Goal: Check status: Check status

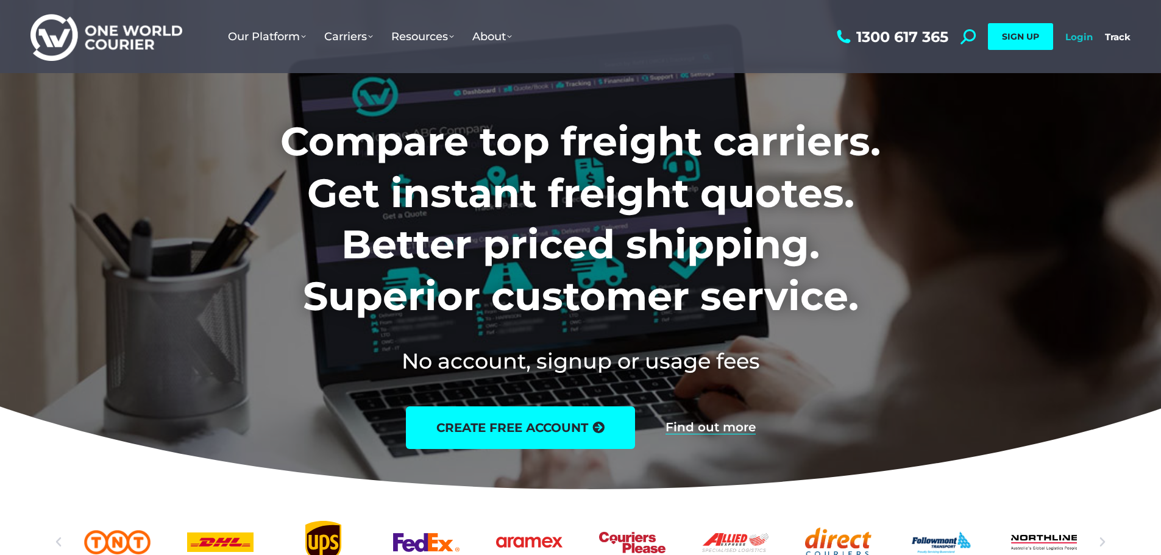
click at [1077, 37] on link "Login" at bounding box center [1078, 37] width 27 height 12
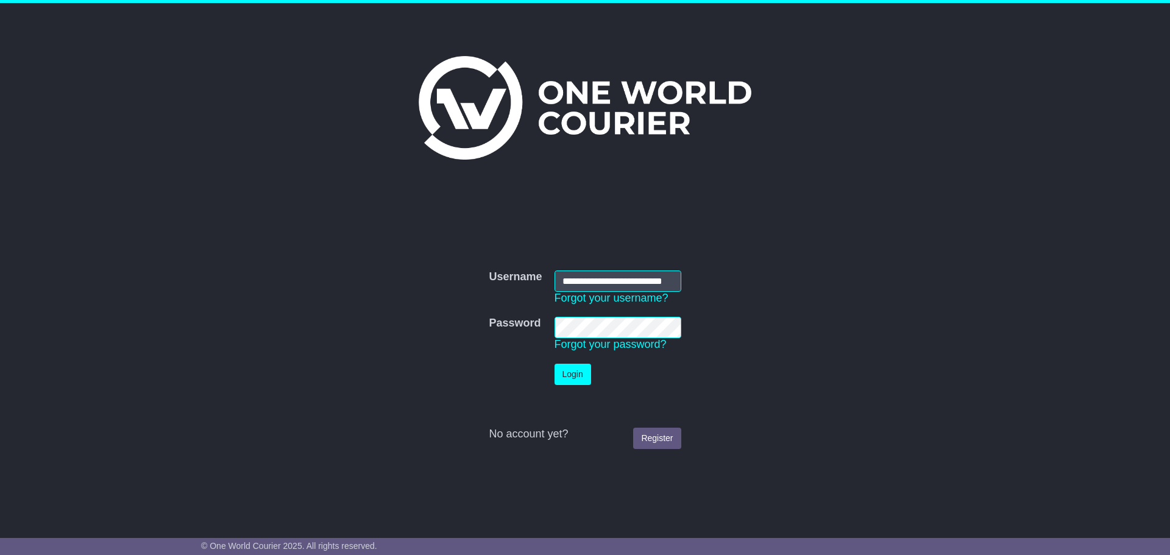
scroll to position [0, 21]
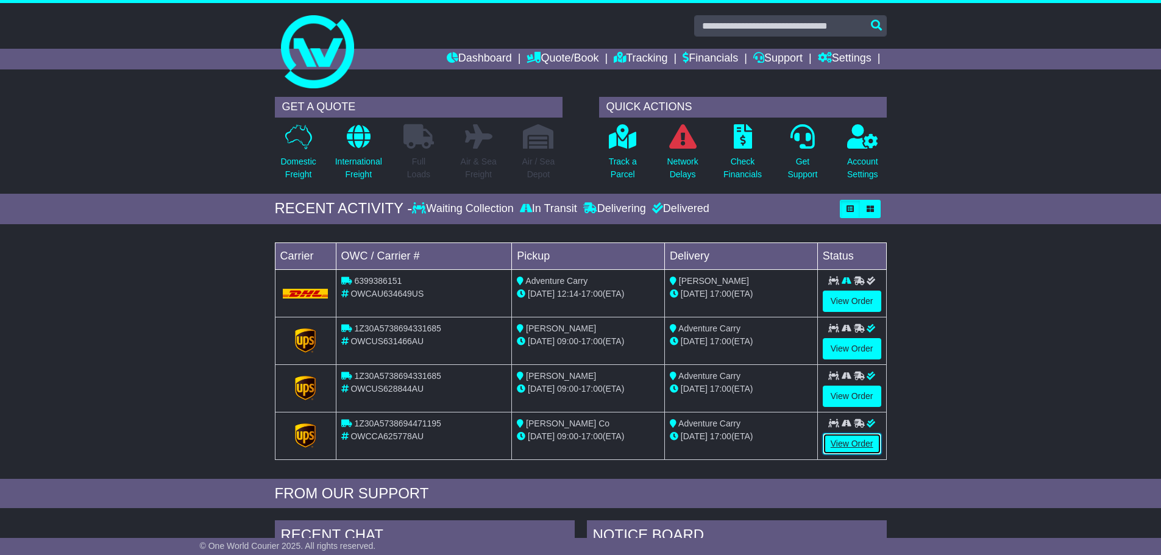
click at [861, 443] on link "View Order" at bounding box center [852, 443] width 59 height 21
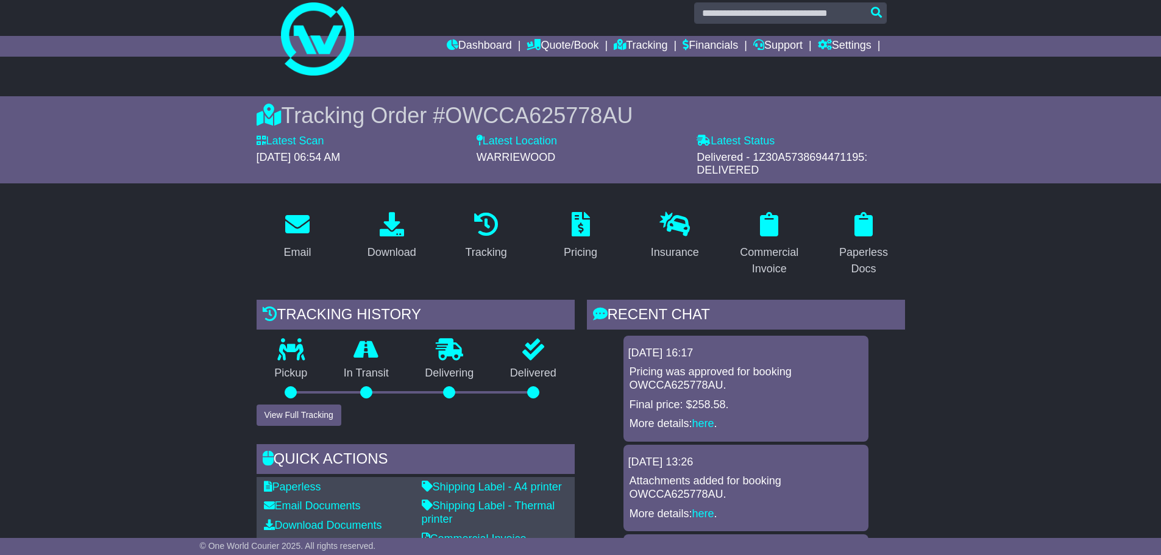
drag, startPoint x: 956, startPoint y: 400, endPoint x: 862, endPoint y: 158, distance: 259.3
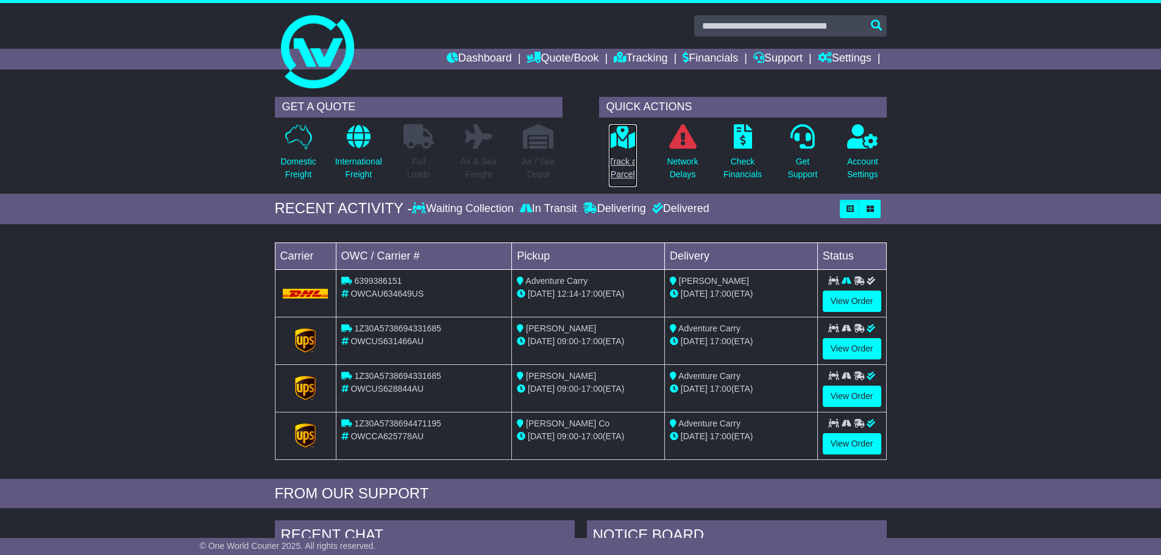
click at [617, 141] on icon at bounding box center [622, 136] width 27 height 24
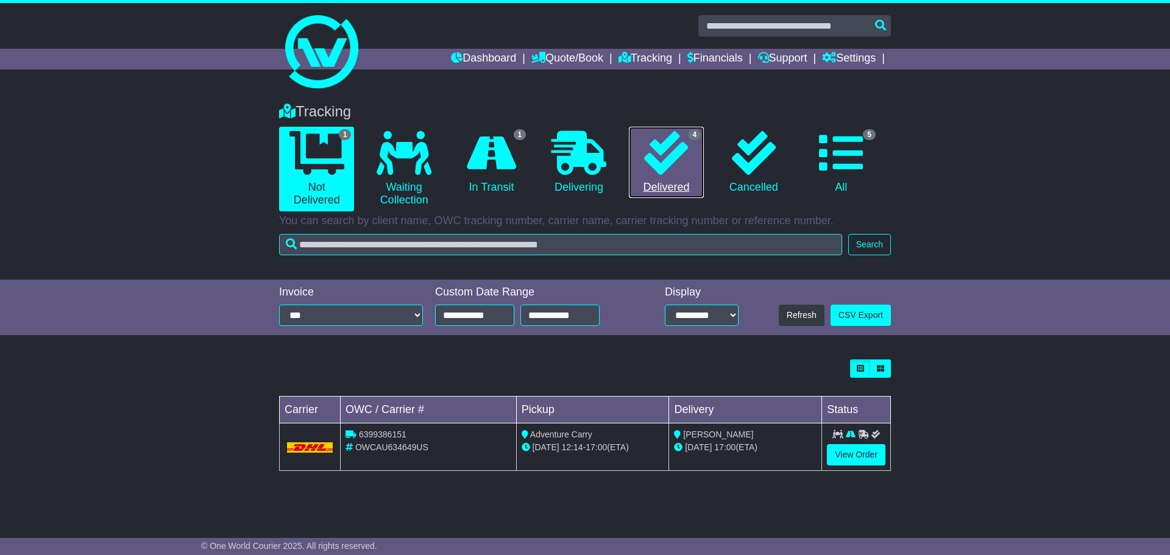
click at [672, 133] on icon at bounding box center [666, 153] width 44 height 44
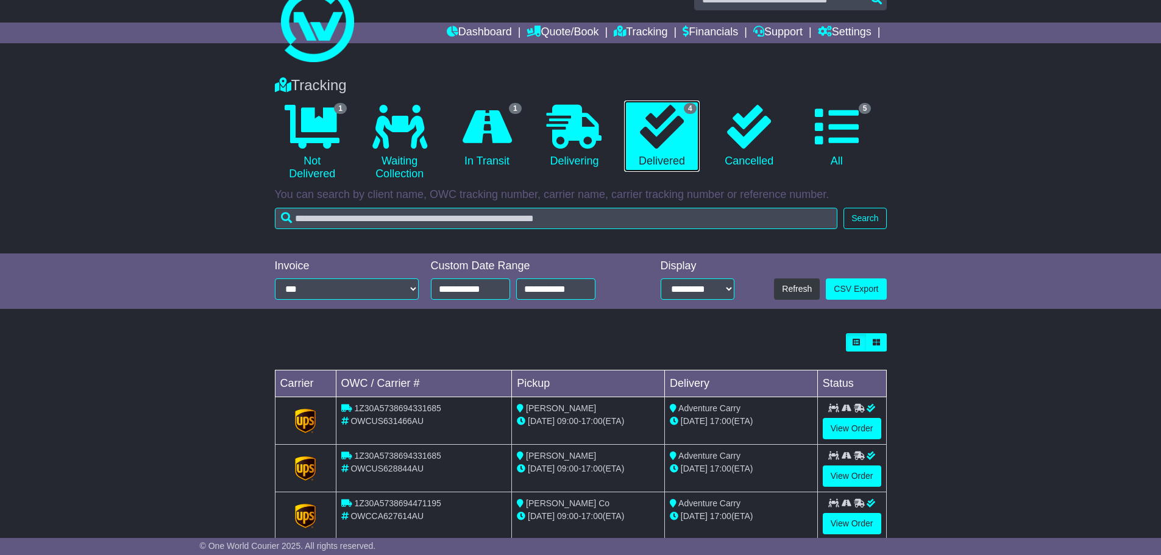
scroll to position [102, 0]
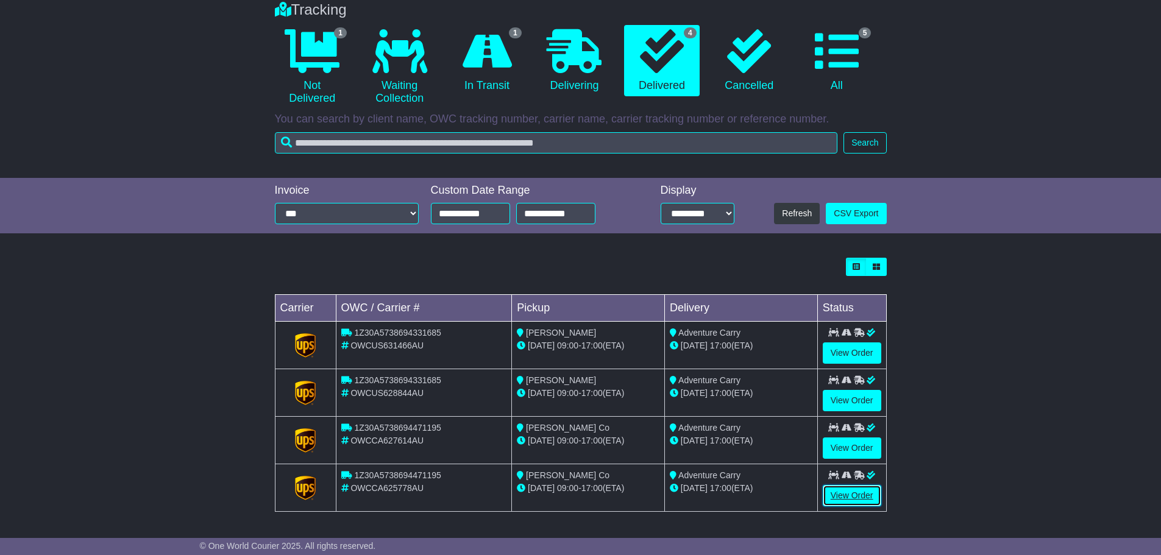
click at [862, 488] on link "View Order" at bounding box center [852, 495] width 59 height 21
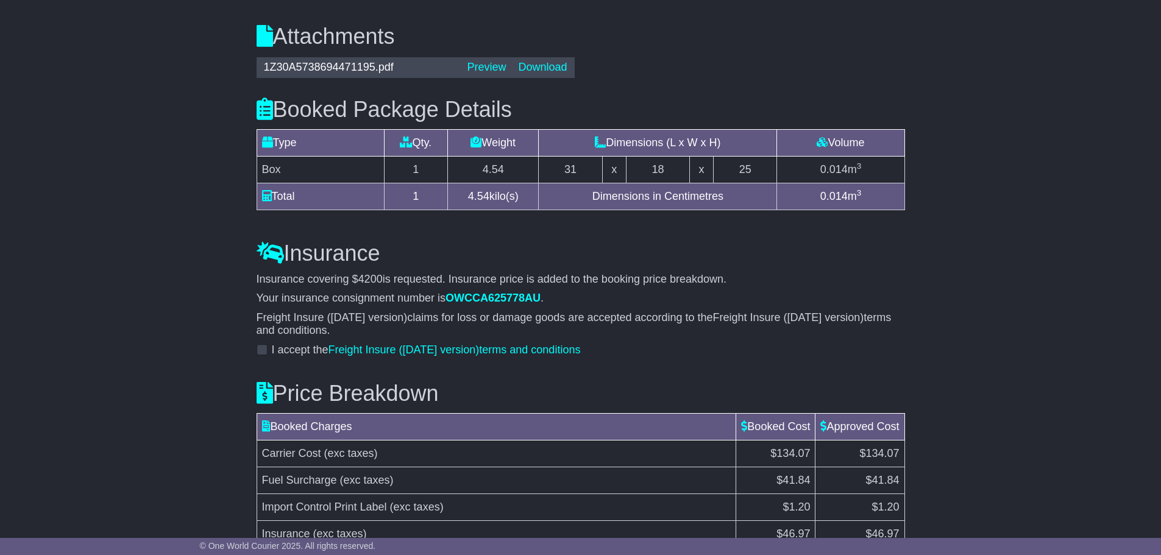
scroll to position [1506, 0]
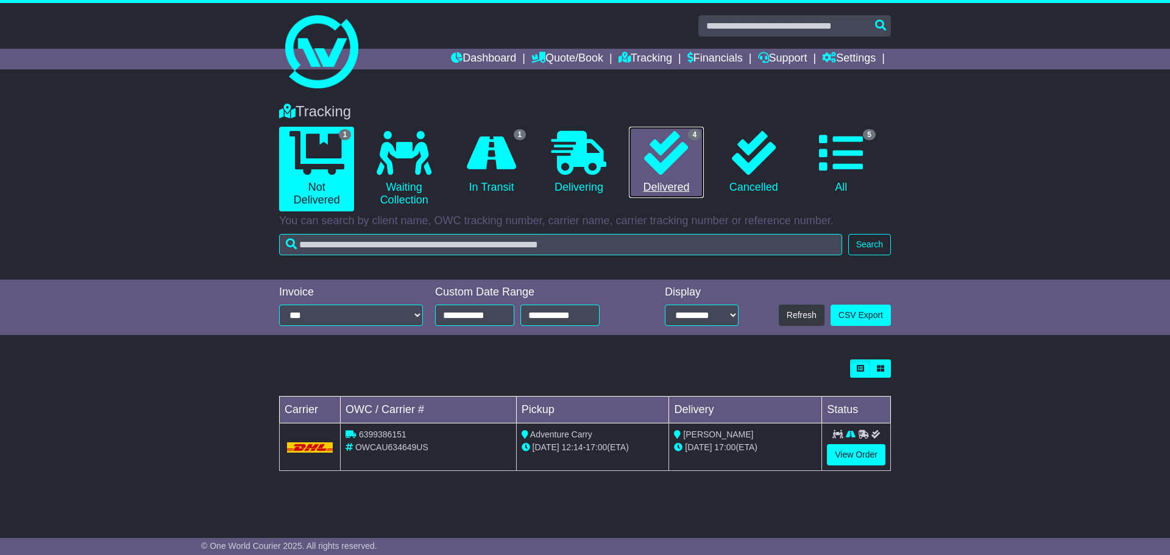
click at [672, 155] on icon at bounding box center [666, 153] width 44 height 44
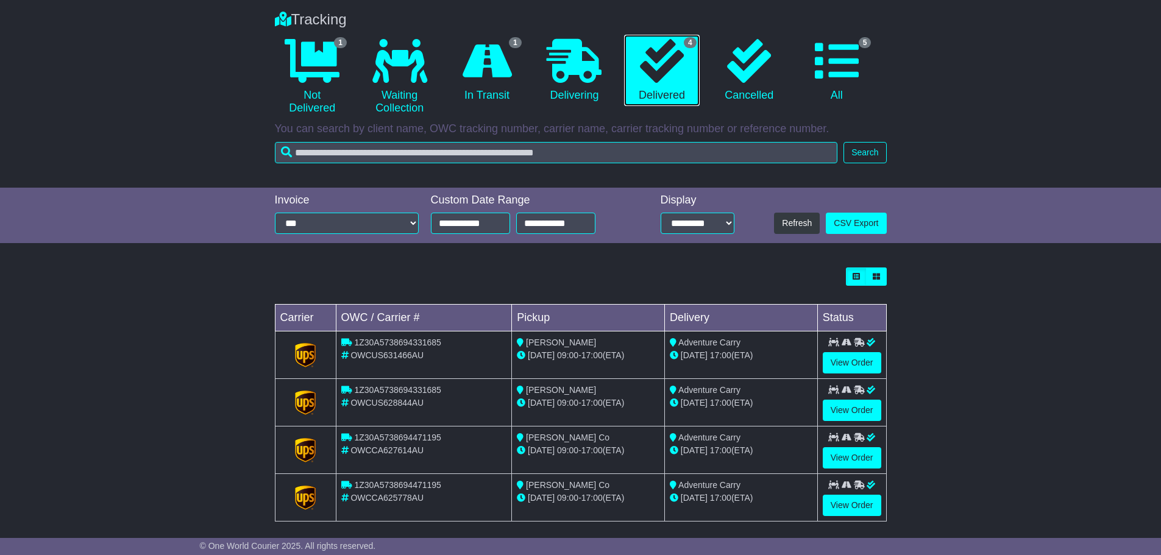
scroll to position [102, 0]
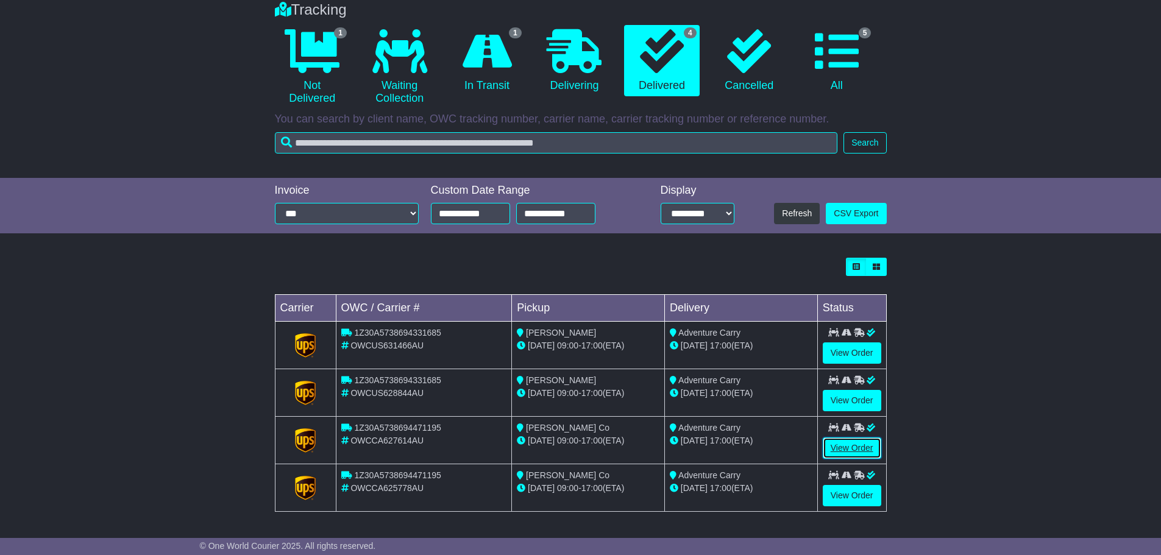
click at [855, 451] on link "View Order" at bounding box center [852, 448] width 59 height 21
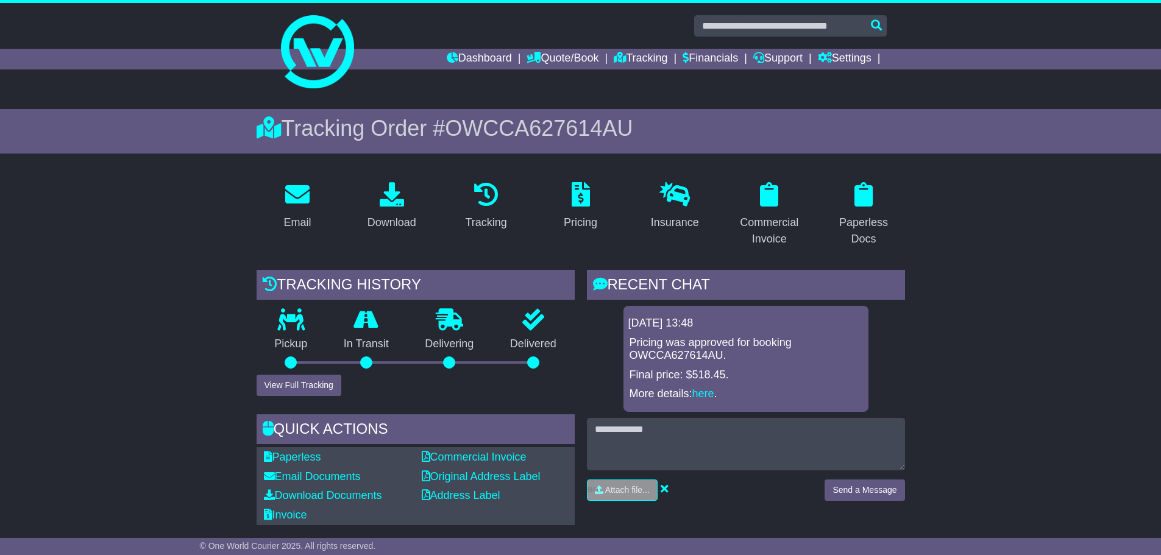
drag, startPoint x: 927, startPoint y: 410, endPoint x: 849, endPoint y: 186, distance: 236.3
